Goal: Task Accomplishment & Management: Use online tool/utility

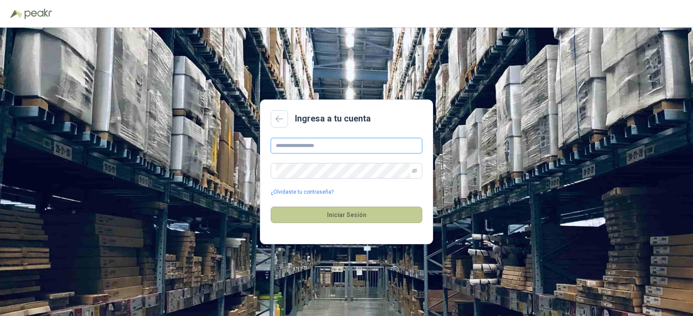
type input "**********"
click at [345, 216] on button "Iniciar Sesión" at bounding box center [347, 215] width 152 height 16
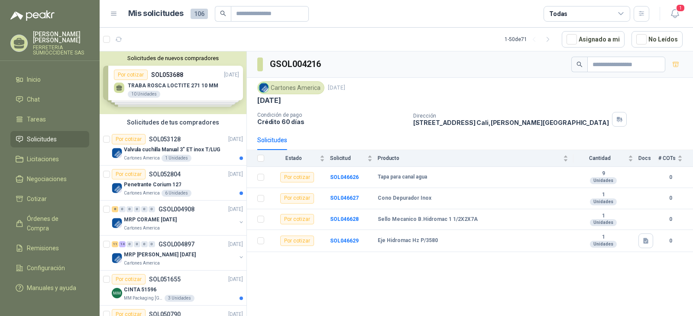
click at [54, 138] on span "Solicitudes" at bounding box center [42, 140] width 30 height 10
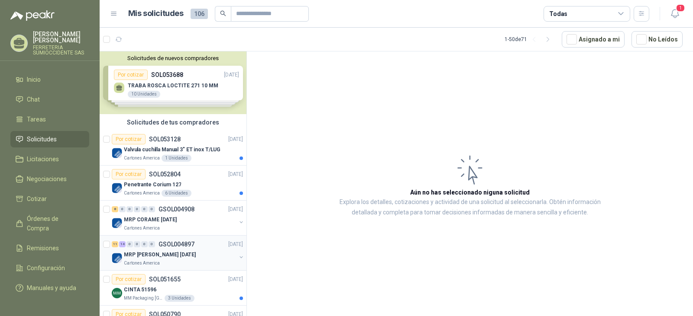
click at [201, 257] on div "MRP [PERSON_NAME] [DATE]" at bounding box center [180, 255] width 112 height 10
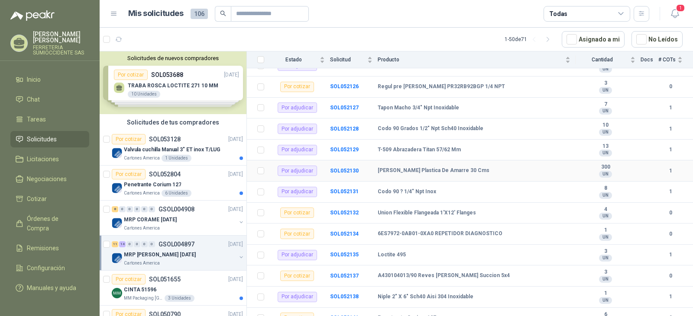
scroll to position [374, 0]
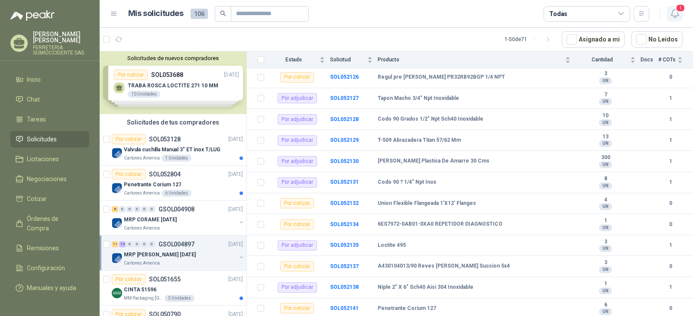
click at [679, 7] on span "1" at bounding box center [680, 8] width 10 height 8
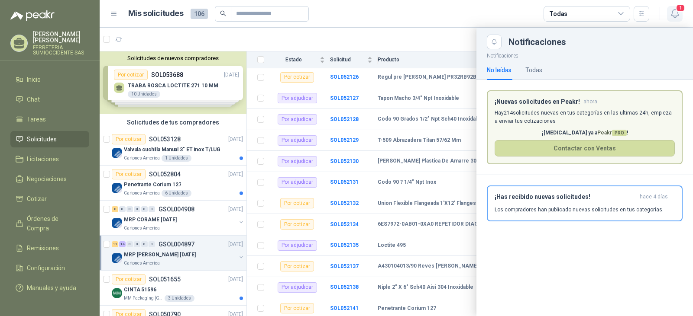
click at [679, 8] on span "1" at bounding box center [680, 8] width 10 height 8
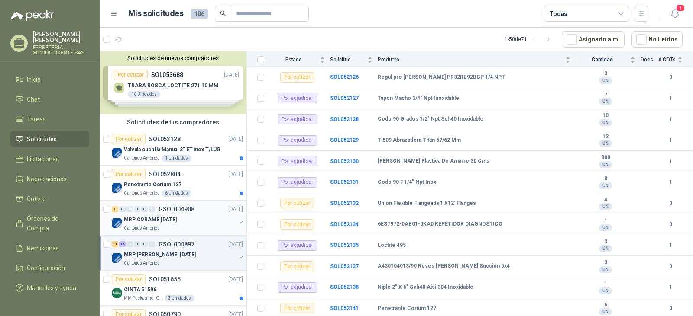
click at [158, 223] on p "MRP CORAME [DATE]" at bounding box center [150, 220] width 53 height 8
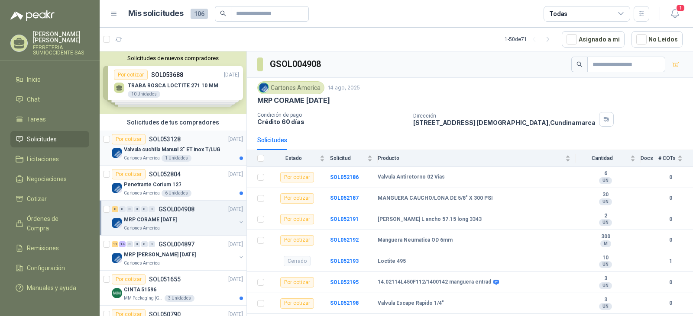
click at [149, 148] on p "Valvula cuchilla Manual 3" ET inox T/LUG" at bounding box center [172, 150] width 97 height 8
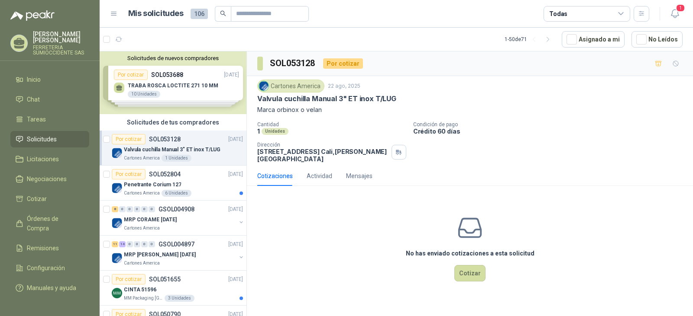
drag, startPoint x: 463, startPoint y: 274, endPoint x: 344, endPoint y: 256, distance: 120.8
click at [344, 256] on div "No has enviado cotizaciones a esta solicitud Cotizar" at bounding box center [470, 248] width 446 height 110
drag, startPoint x: 258, startPoint y: 98, endPoint x: 397, endPoint y: 101, distance: 139.0
click at [397, 101] on div "Valvula cuchilla Manual 3" ET inox T/LUG" at bounding box center [469, 98] width 425 height 9
copy p "Valvula cuchilla Manual 3" ET inox T/LUG"
